Goal: Subscribe to service/newsletter

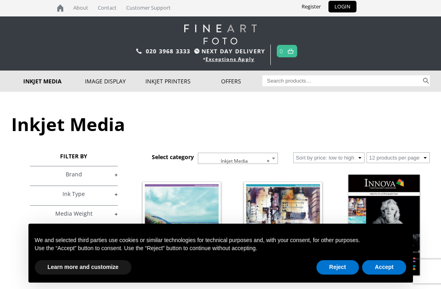
scroll to position [1, 0]
click at [339, 268] on button "Reject" at bounding box center [337, 267] width 42 height 14
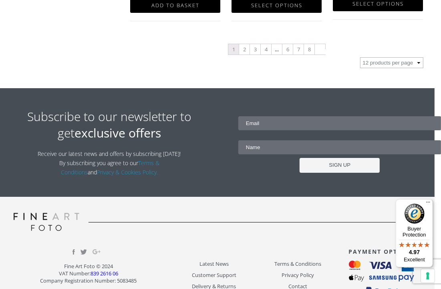
scroll to position [992, 7]
click at [269, 126] on input "email" at bounding box center [339, 123] width 203 height 14
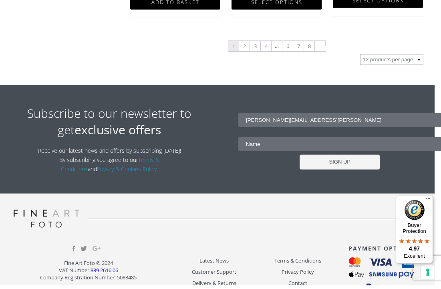
click at [310, 122] on input "mike.kitch@outlook.con" at bounding box center [339, 123] width 203 height 14
type input "mike.kitch@outlook.com"
click at [264, 146] on input "text" at bounding box center [339, 148] width 203 height 14
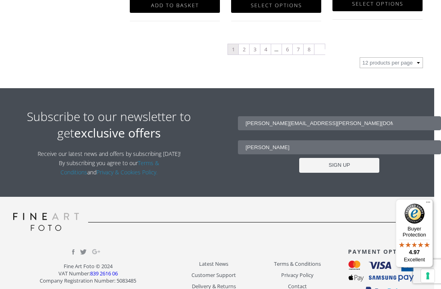
click at [274, 151] on input "Mike K." at bounding box center [339, 147] width 203 height 14
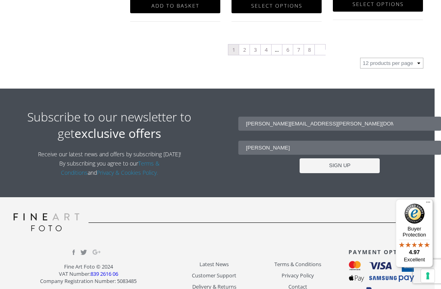
scroll to position [992, 6]
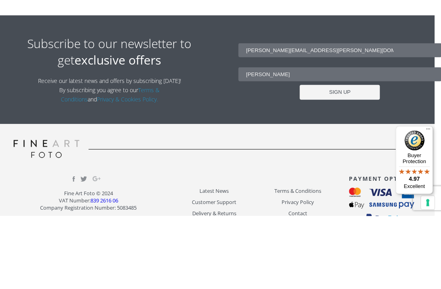
type input "Mike"
type input "Mike K."
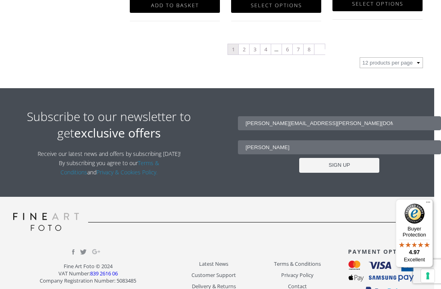
click at [359, 167] on input "SIGN UP" at bounding box center [339, 165] width 80 height 15
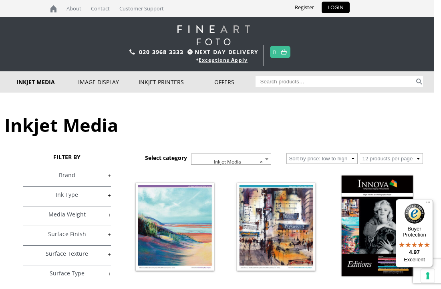
scroll to position [0, 6]
